Goal: Find specific page/section: Find specific page/section

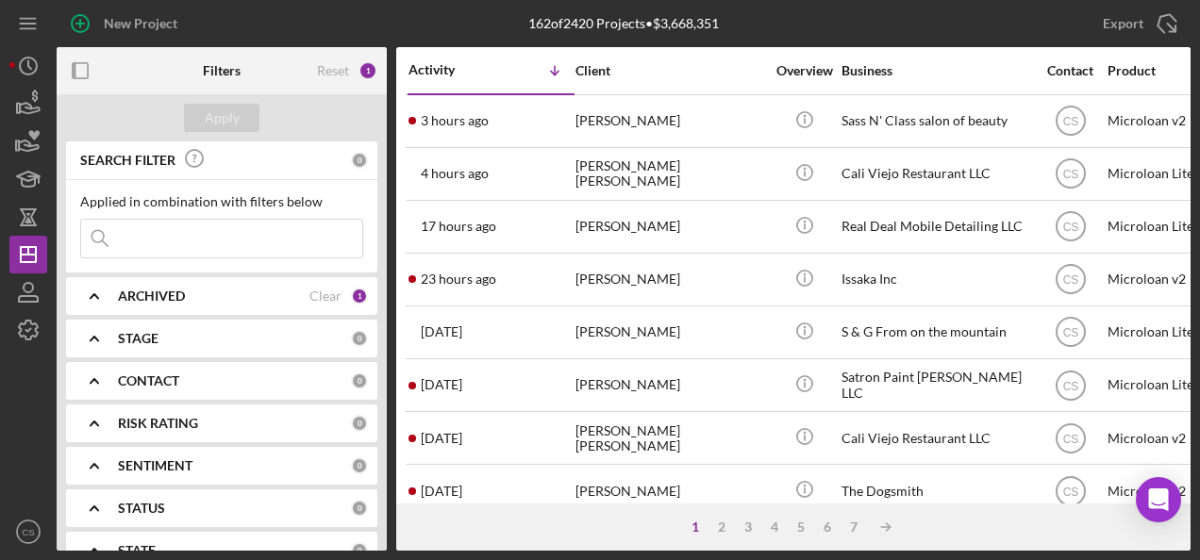
click at [215, 220] on input at bounding box center [221, 239] width 281 height 38
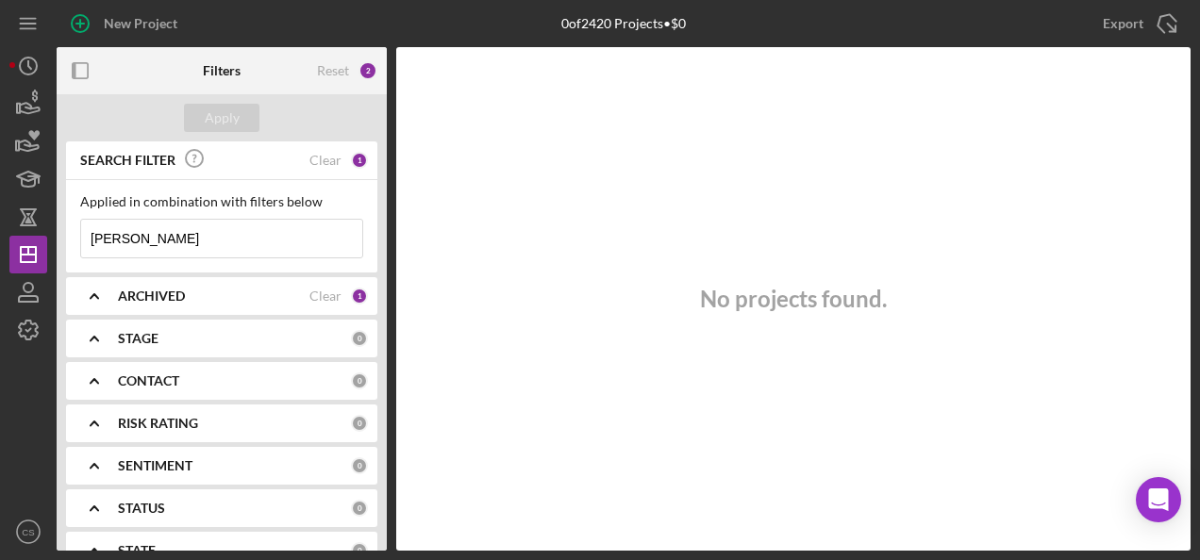
type input "[PERSON_NAME]"
click at [247, 283] on div "ARCHIVED Clear 1" at bounding box center [243, 296] width 250 height 38
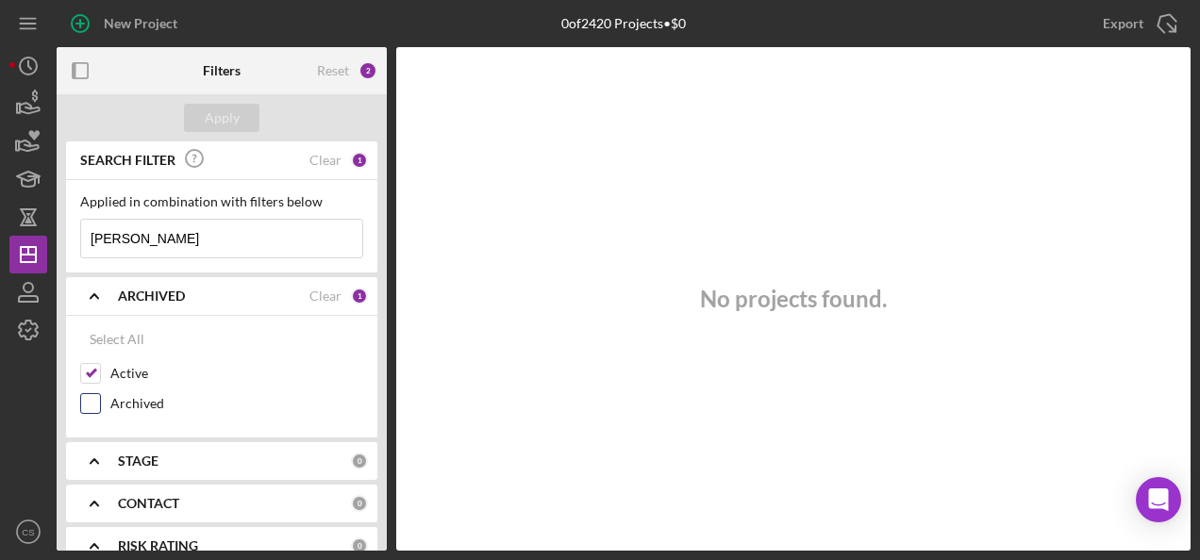
click at [130, 404] on label "Archived" at bounding box center [236, 403] width 253 height 19
drag, startPoint x: 130, startPoint y: 404, endPoint x: 81, endPoint y: 408, distance: 49.3
click at [81, 408] on input "Archived" at bounding box center [90, 403] width 19 height 19
checkbox input "true"
click at [225, 111] on div "Apply" at bounding box center [222, 118] width 35 height 28
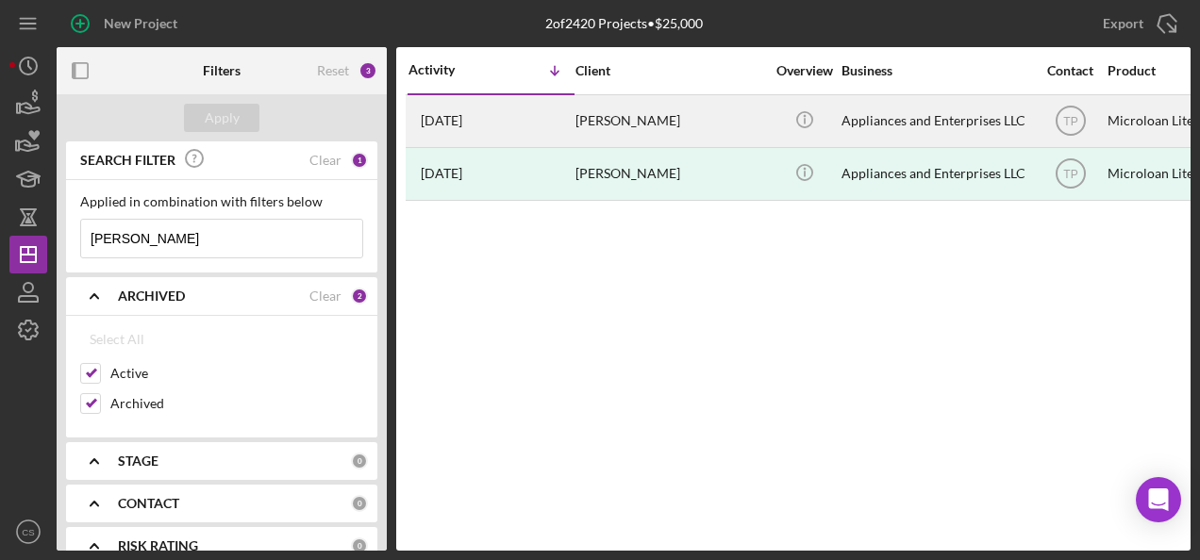
click at [620, 132] on div "[PERSON_NAME]" at bounding box center [669, 121] width 189 height 50
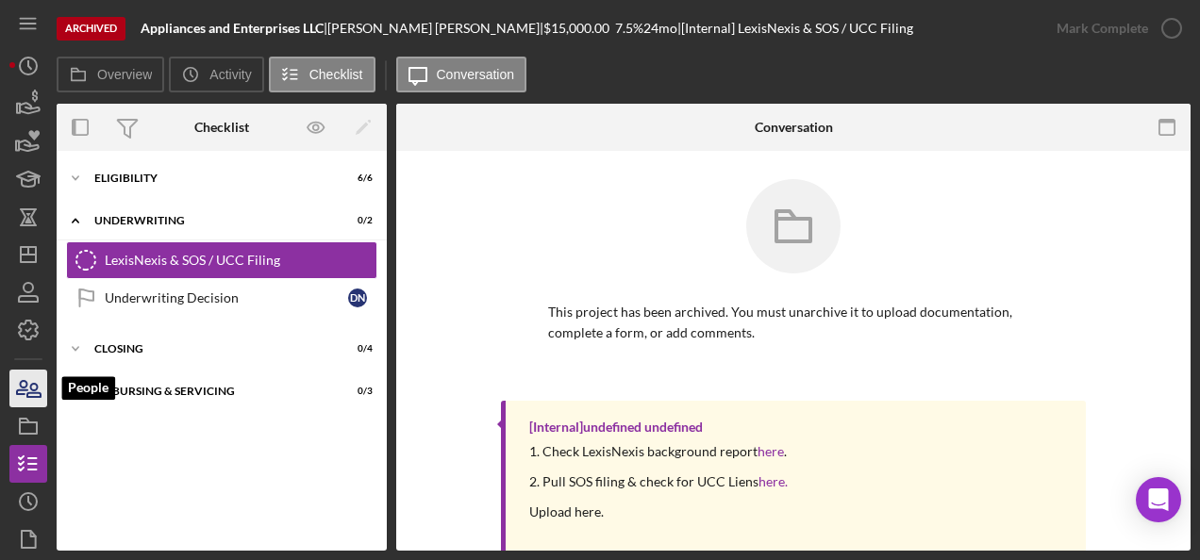
click at [41, 383] on icon "button" at bounding box center [28, 388] width 47 height 47
